Goal: Task Accomplishment & Management: Complete application form

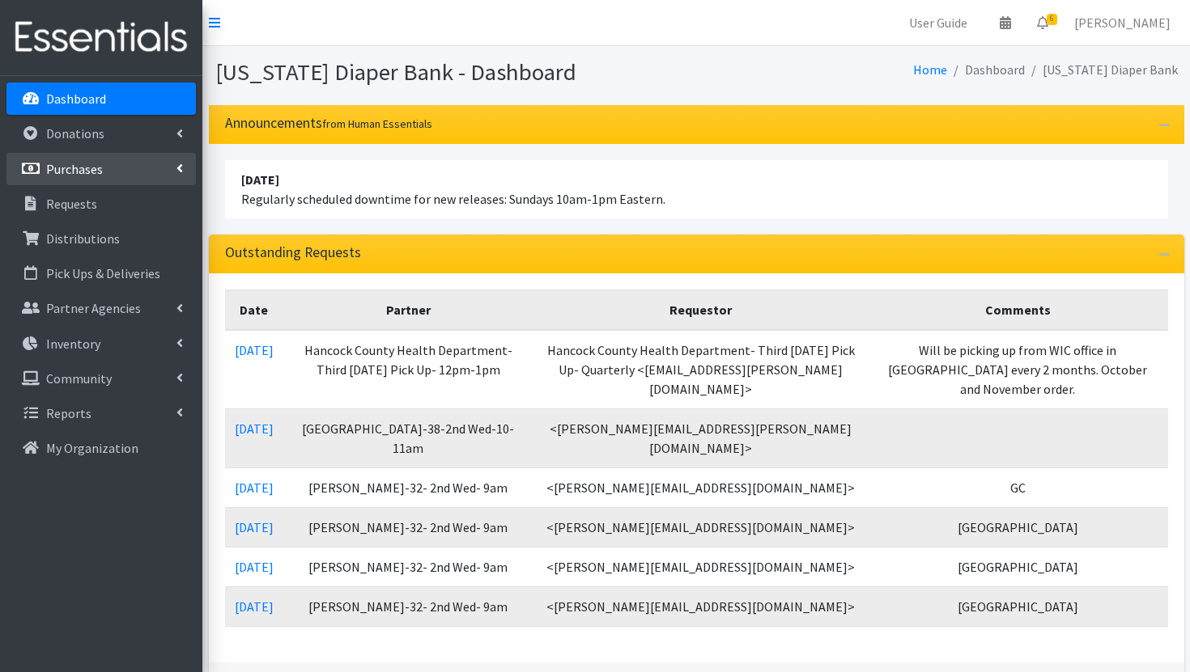
click at [99, 163] on p "Purchases" at bounding box center [74, 169] width 57 height 16
click at [111, 173] on link "Purchases" at bounding box center [100, 169] width 189 height 32
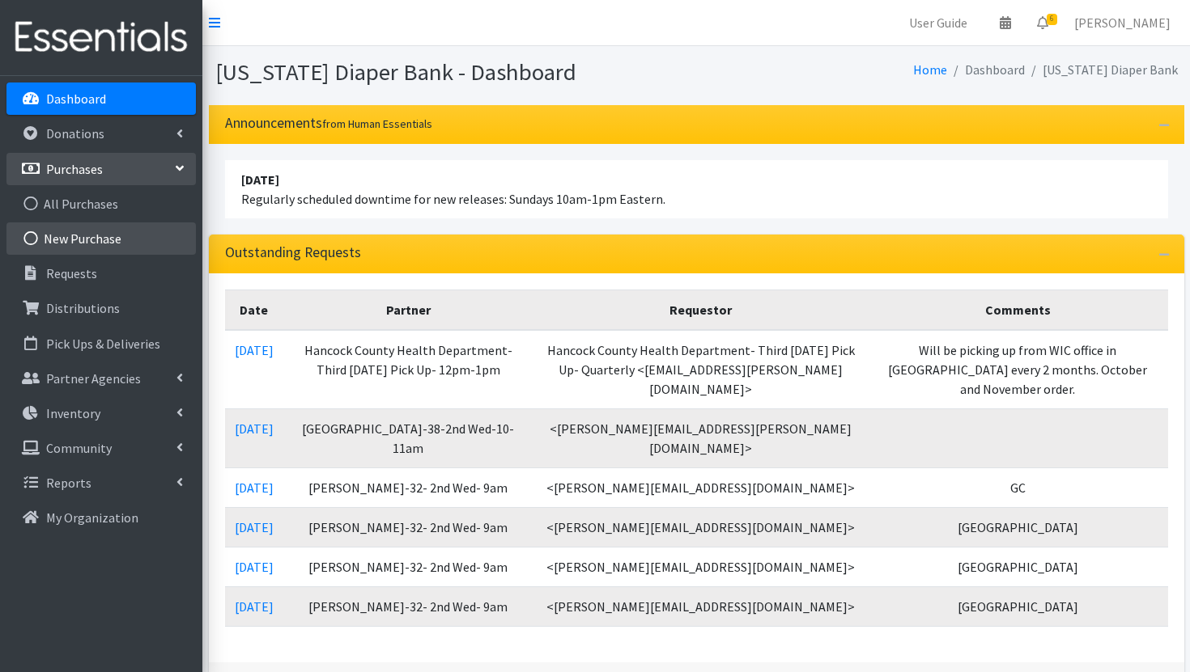
click at [106, 232] on link "New Purchase" at bounding box center [100, 239] width 189 height 32
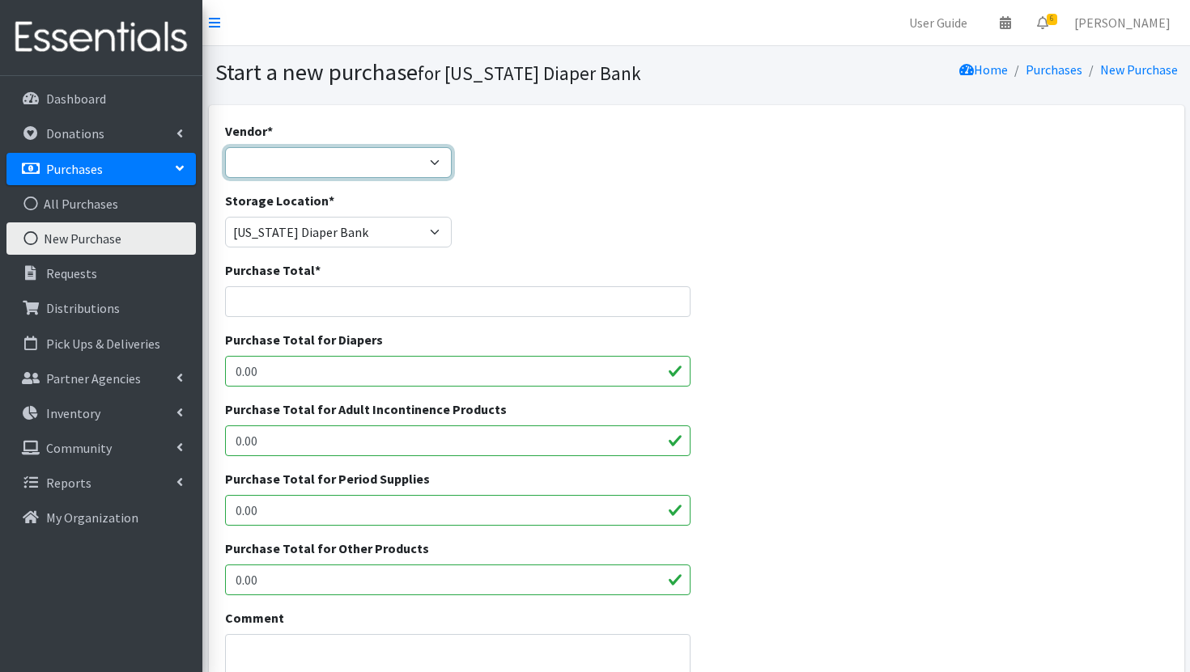
click at [384, 170] on select "Amazon Bartons Discounts Dyper FB Marketplace First Quality HDI- Brookies JSL O…" at bounding box center [338, 162] width 227 height 31
select select "561"
click at [225, 147] on select "Amazon Bartons Discounts Dyper FB Marketplace First Quality HDI- Brookies JSL O…" at bounding box center [338, 162] width 227 height 31
click at [337, 303] on input "Purchase Total *" at bounding box center [457, 301] width 465 height 31
click at [313, 307] on input "8516.25" at bounding box center [457, 301] width 465 height 31
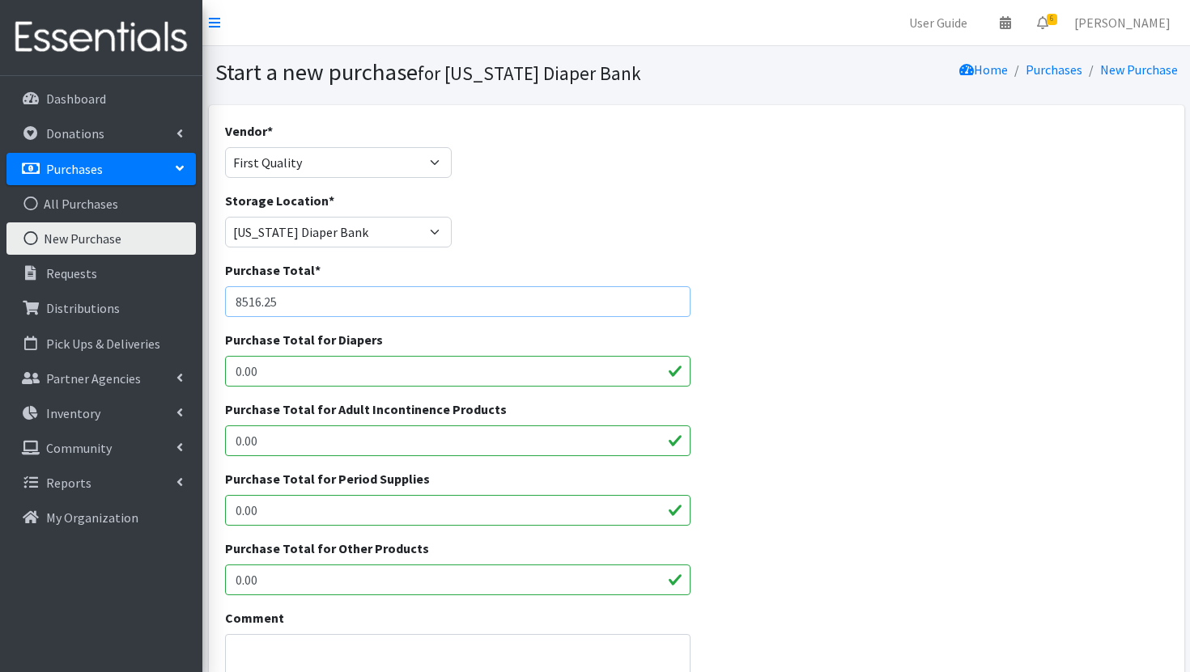
type input "8516.25"
click at [306, 382] on input "0.00" at bounding box center [457, 371] width 465 height 31
drag, startPoint x: 297, startPoint y: 306, endPoint x: 206, endPoint y: 298, distance: 91.8
click at [206, 298] on div "Vendor * Amazon Bartons Discounts Dyper FB Marketplace First Quality HDI- Brook…" at bounding box center [695, 602] width 987 height 995
drag, startPoint x: 275, startPoint y: 371, endPoint x: 204, endPoint y: 368, distance: 71.3
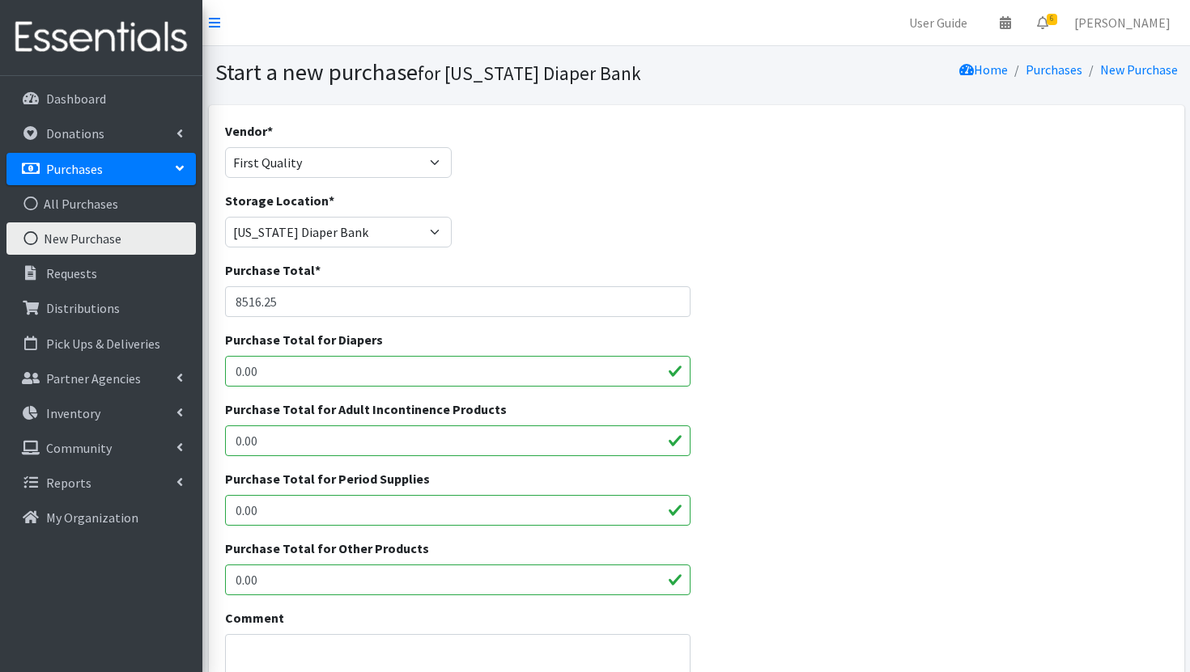
click at [204, 369] on div "Vendor * Amazon Bartons Discounts Dyper FB Marketplace First Quality HDI- Brook…" at bounding box center [695, 602] width 987 height 995
paste input "8516.25"
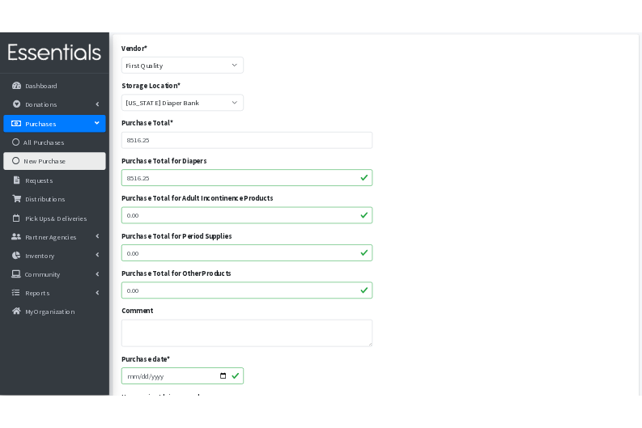
scroll to position [178, 0]
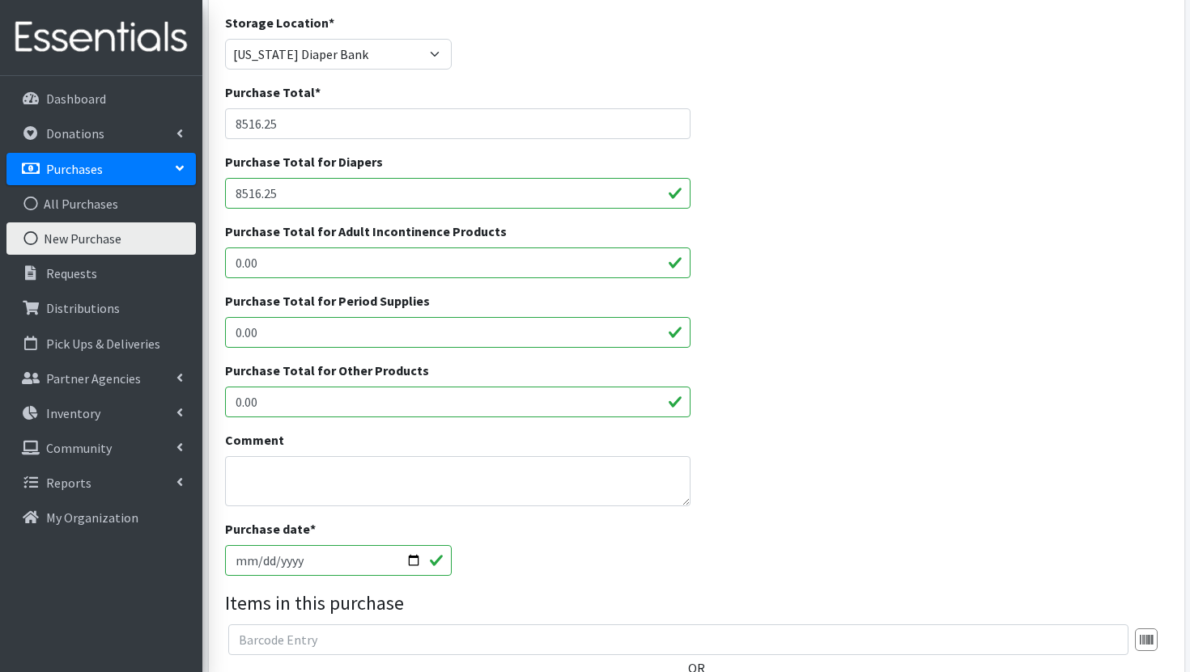
type input "8516.25"
click at [359, 484] on textarea "Comment" at bounding box center [457, 481] width 465 height 50
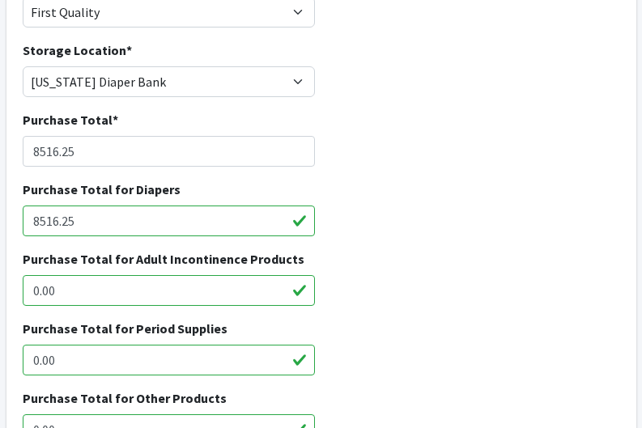
type textarea "5- 24,300 6-25,760"
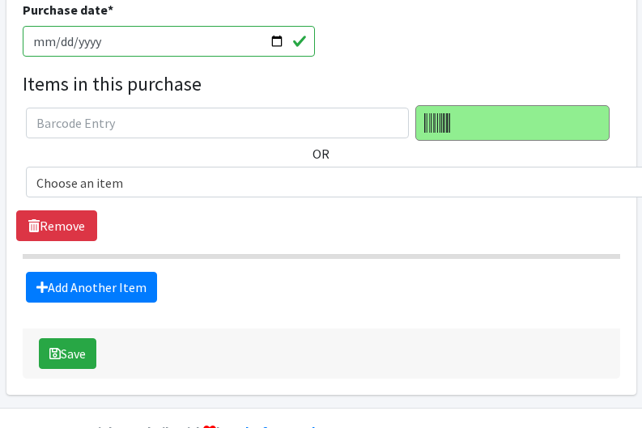
scroll to position [765, 0]
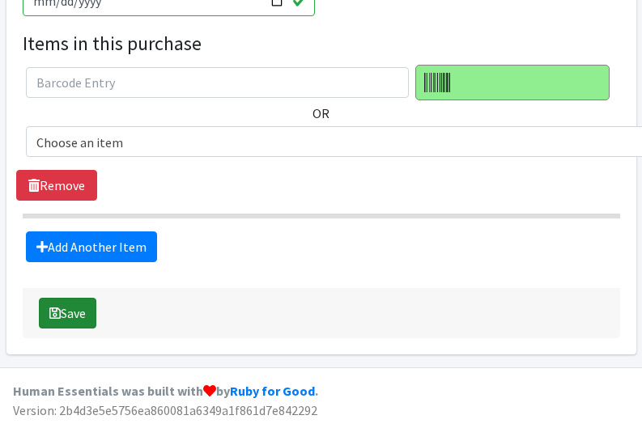
click at [57, 316] on icon "submit" at bounding box center [54, 313] width 11 height 13
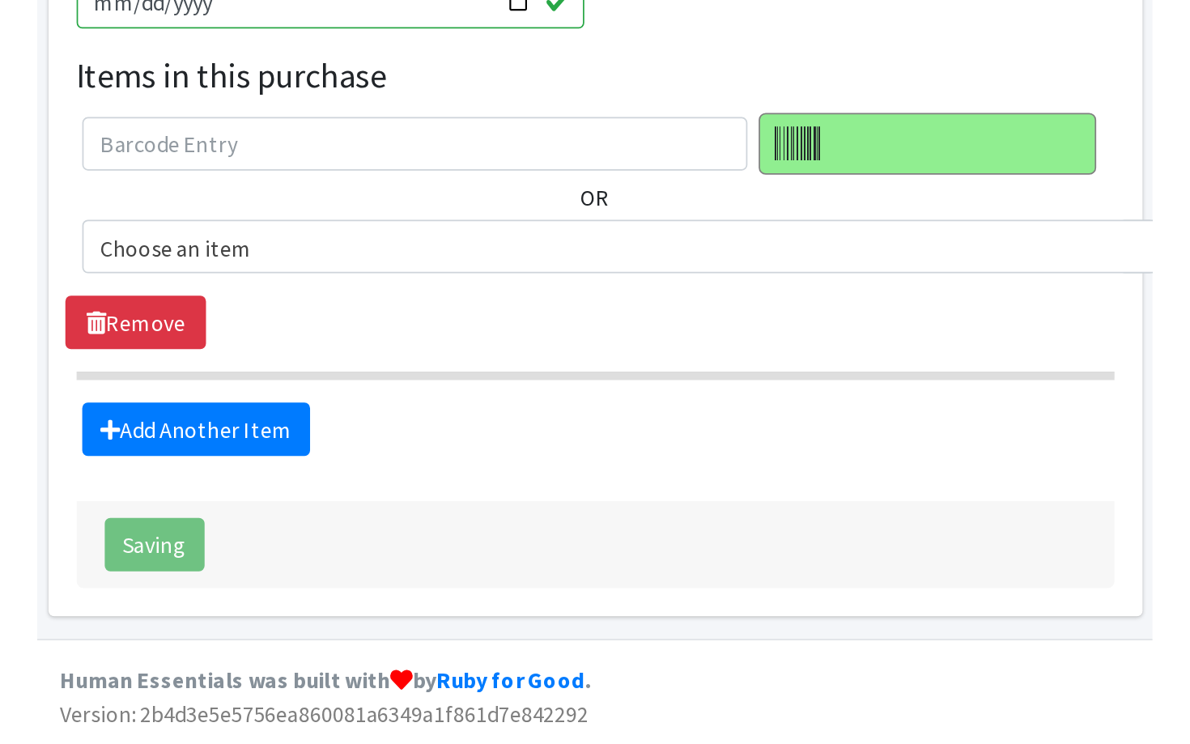
scroll to position [417, 0]
